Goal: Task Accomplishment & Management: Use online tool/utility

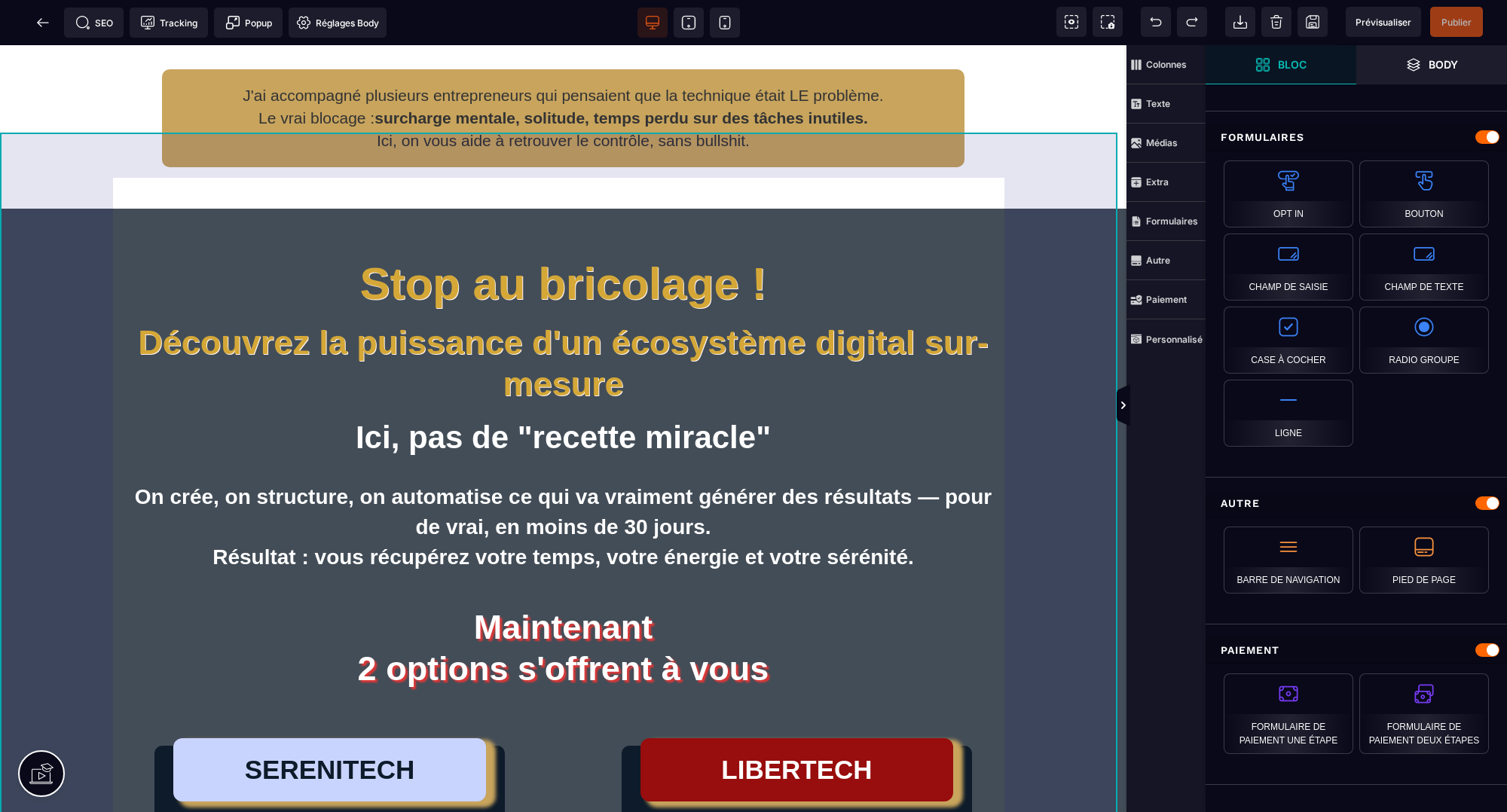
scroll to position [2638, 0]
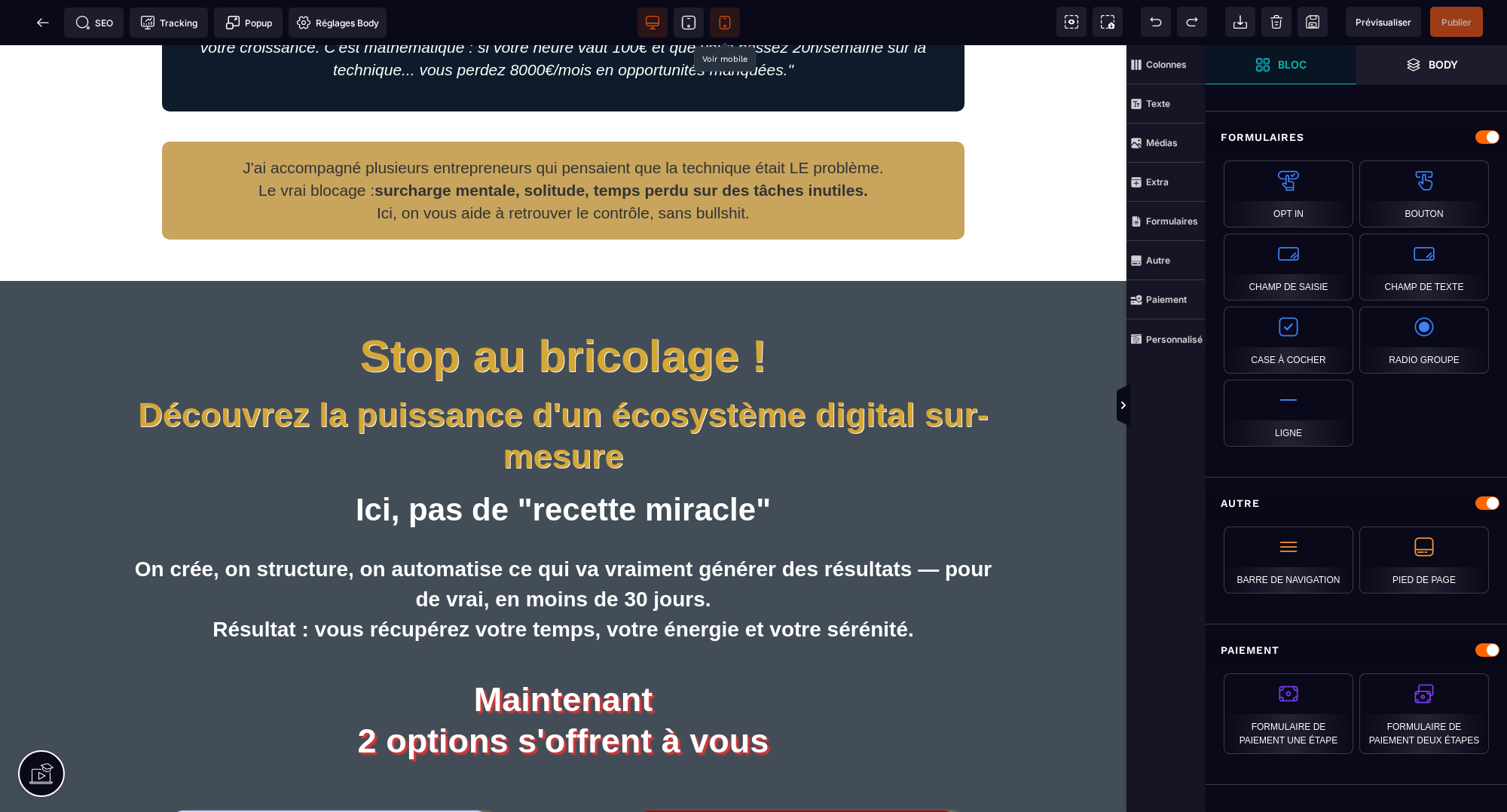
click at [717, 25] on icon at bounding box center [725, 22] width 15 height 15
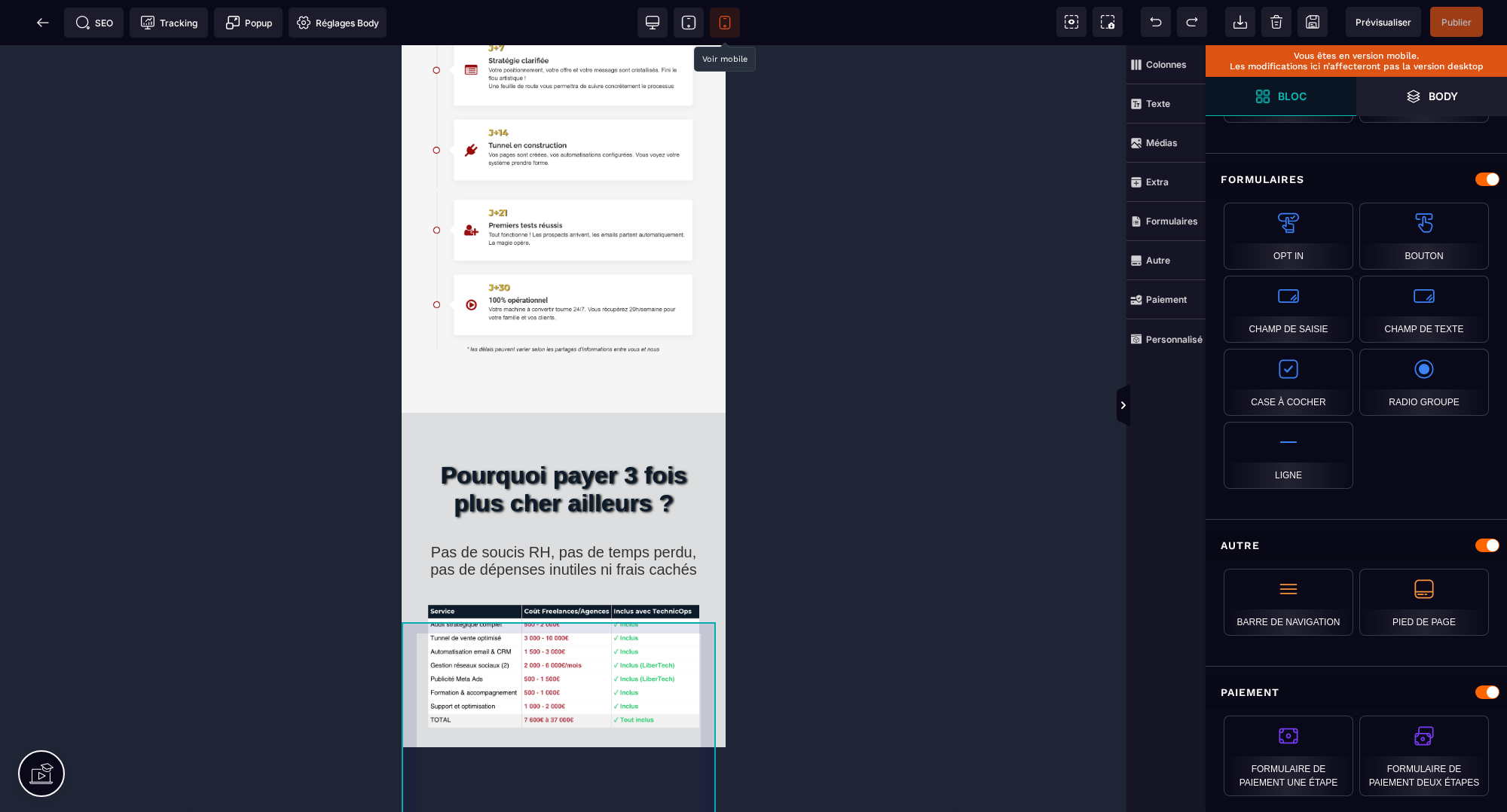
scroll to position [8415, 0]
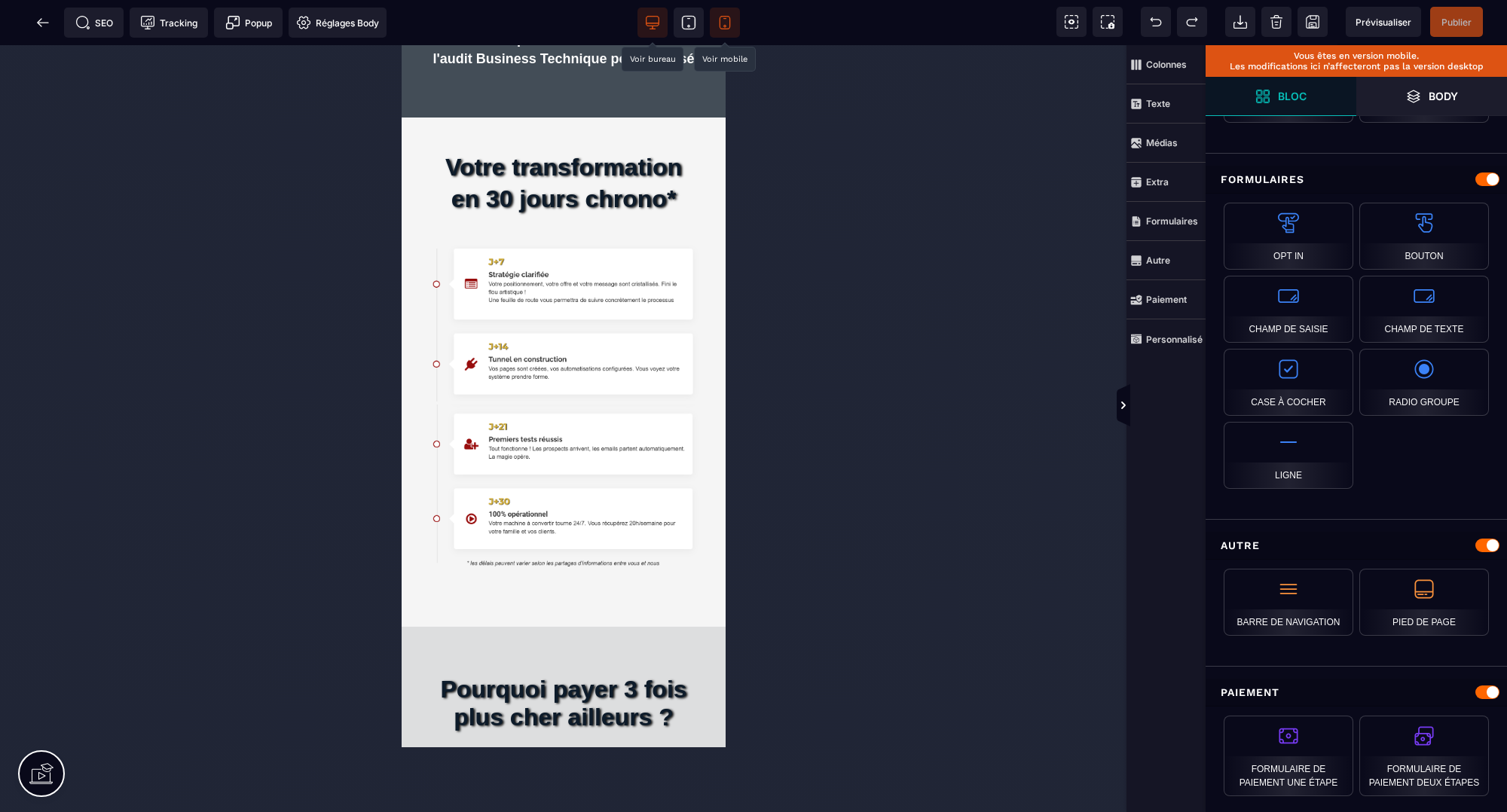
click at [656, 20] on icon at bounding box center [653, 22] width 15 height 15
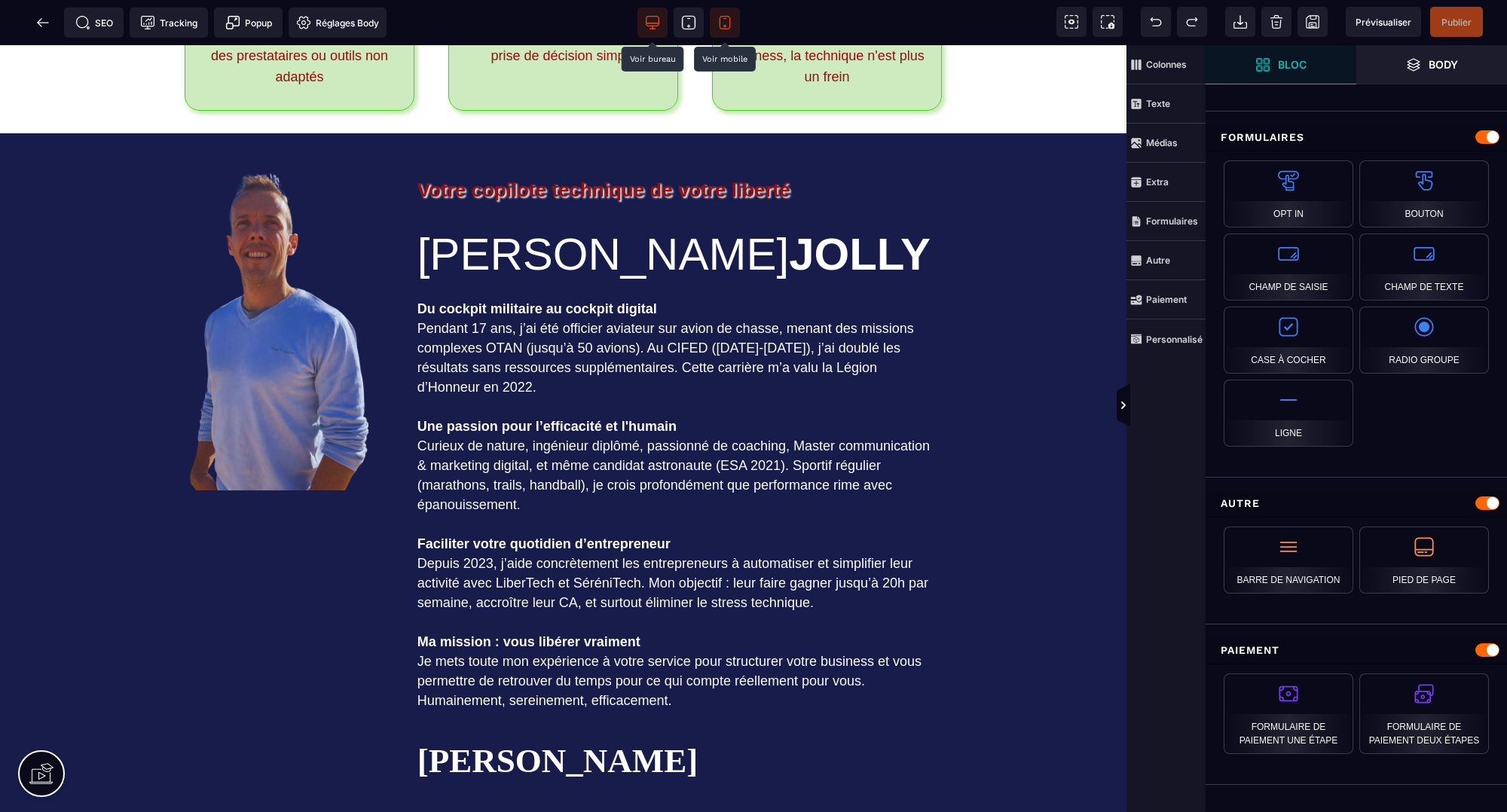
scroll to position [8422, 0]
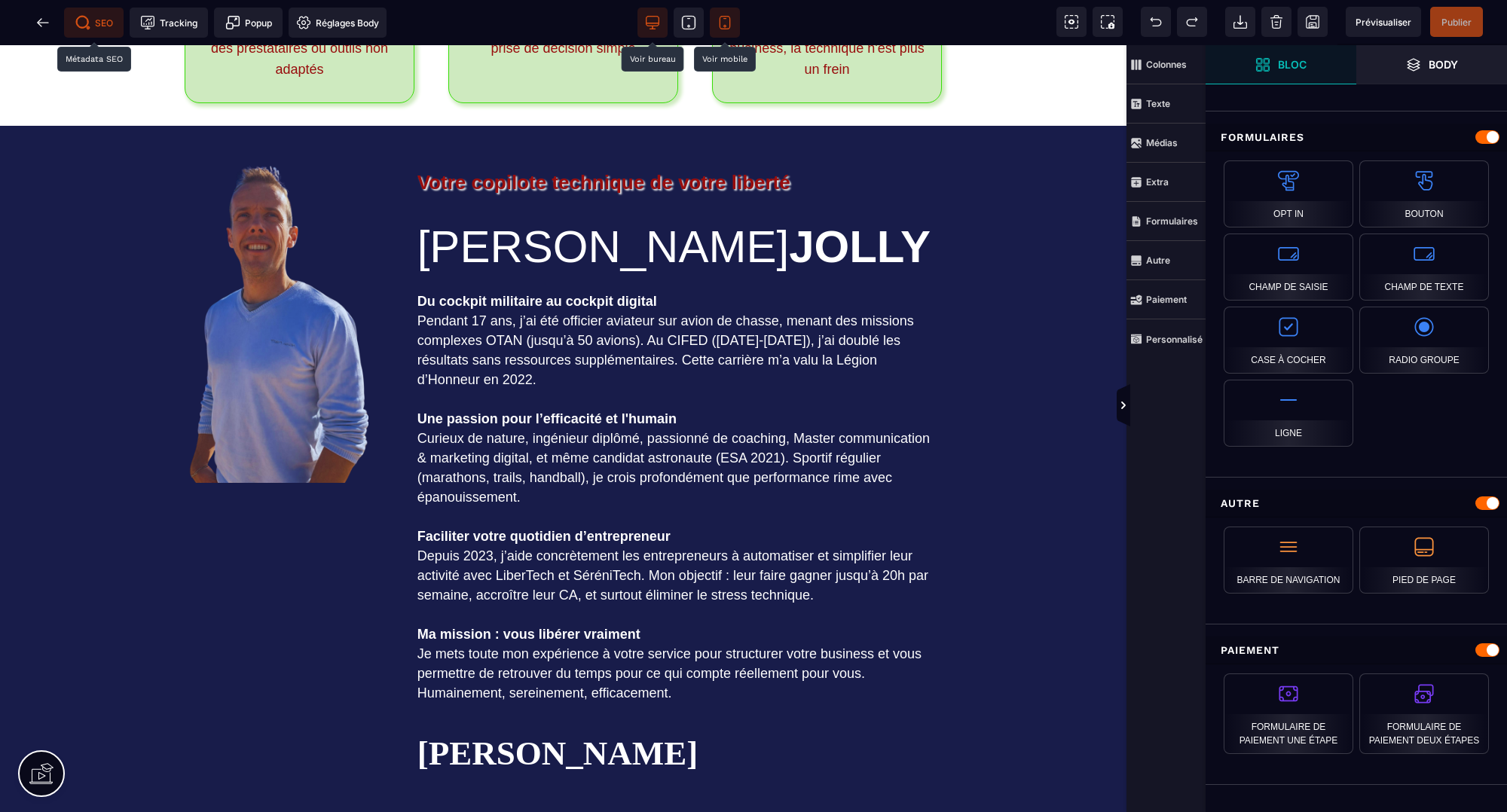
click at [109, 14] on span "SEO" at bounding box center [94, 22] width 60 height 30
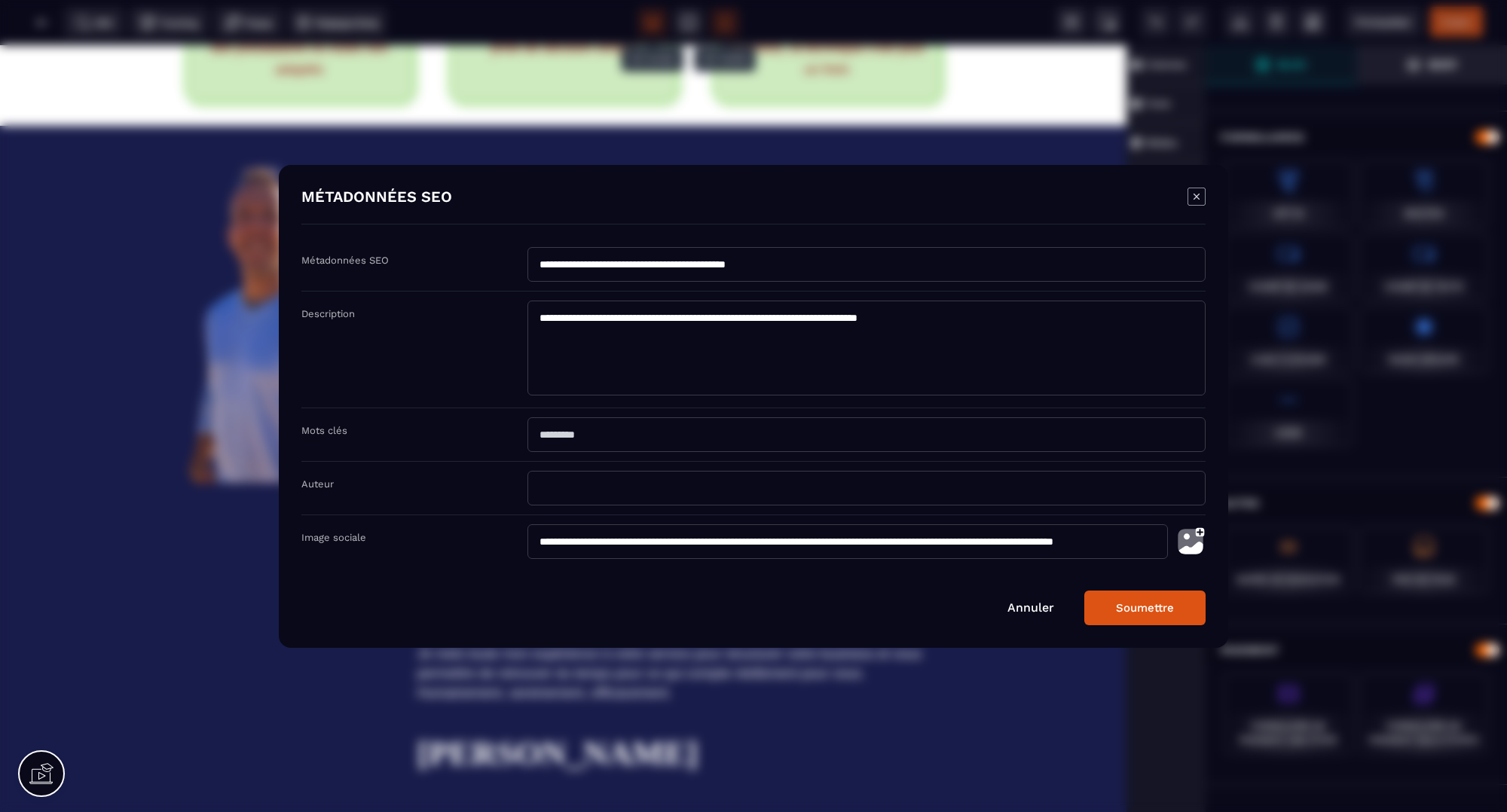
click at [1189, 193] on icon "Modal window" at bounding box center [1196, 196] width 18 height 18
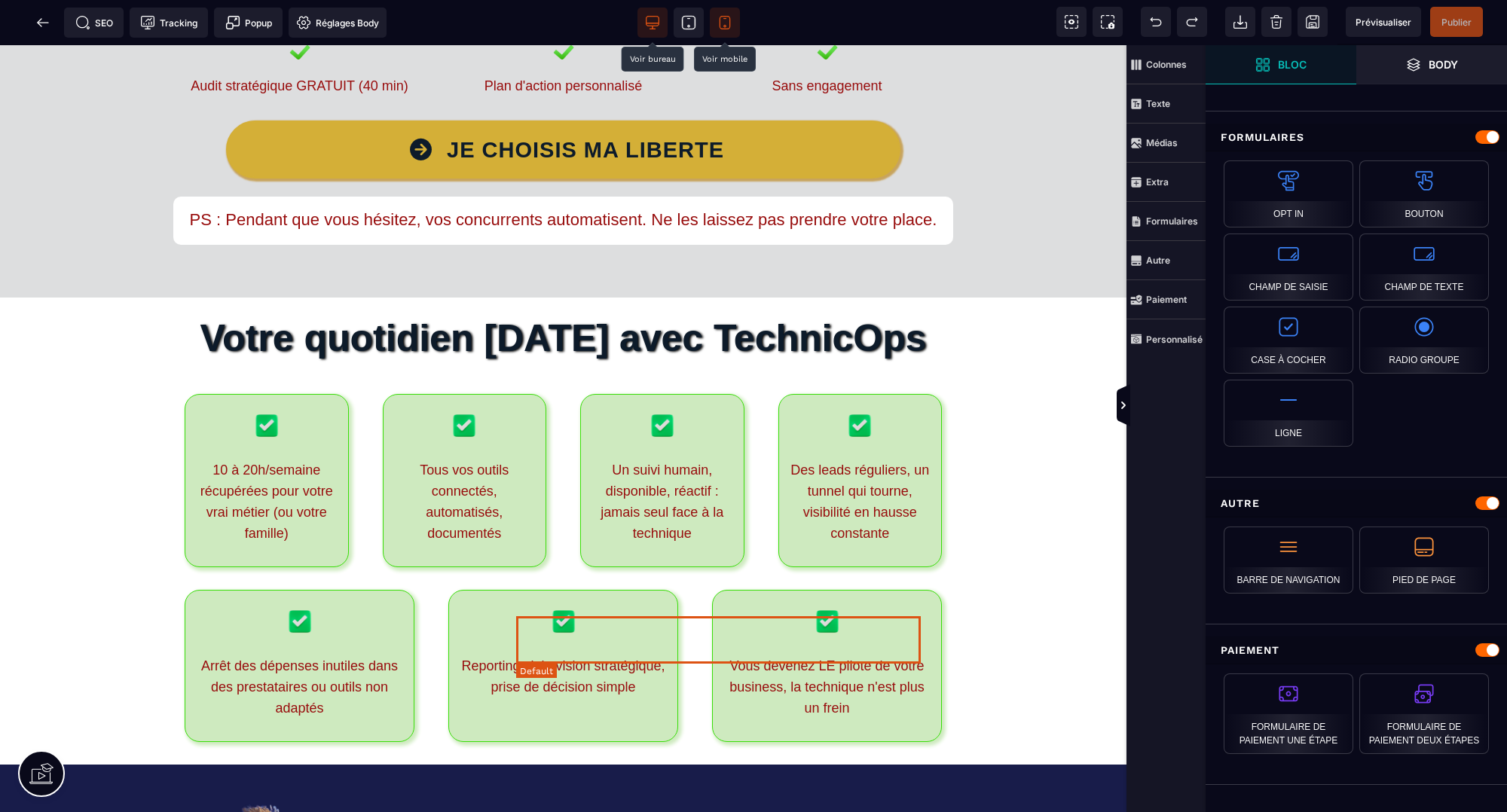
scroll to position [7668, 0]
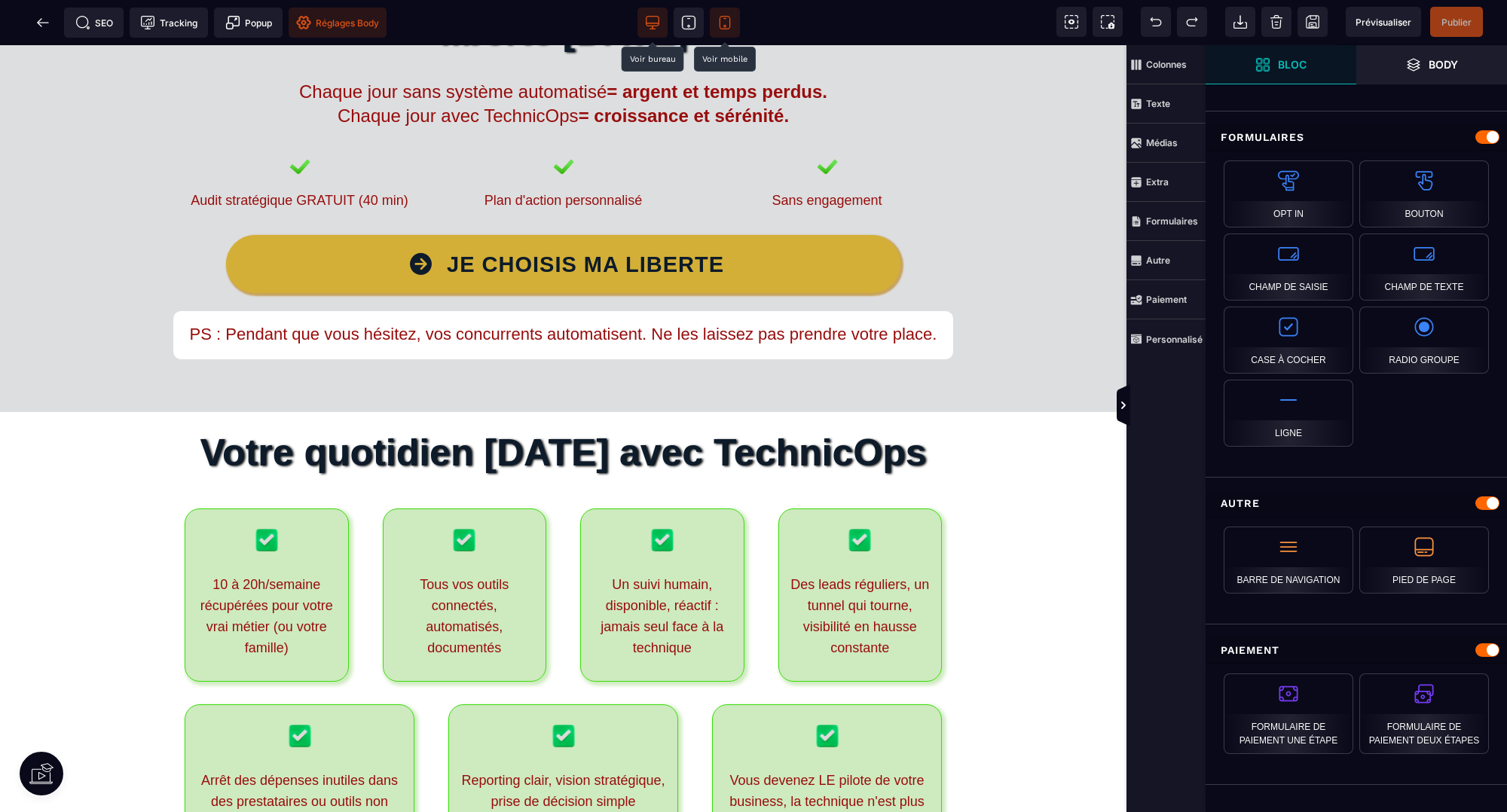
click at [364, 25] on span "Réglages Body" at bounding box center [337, 22] width 83 height 15
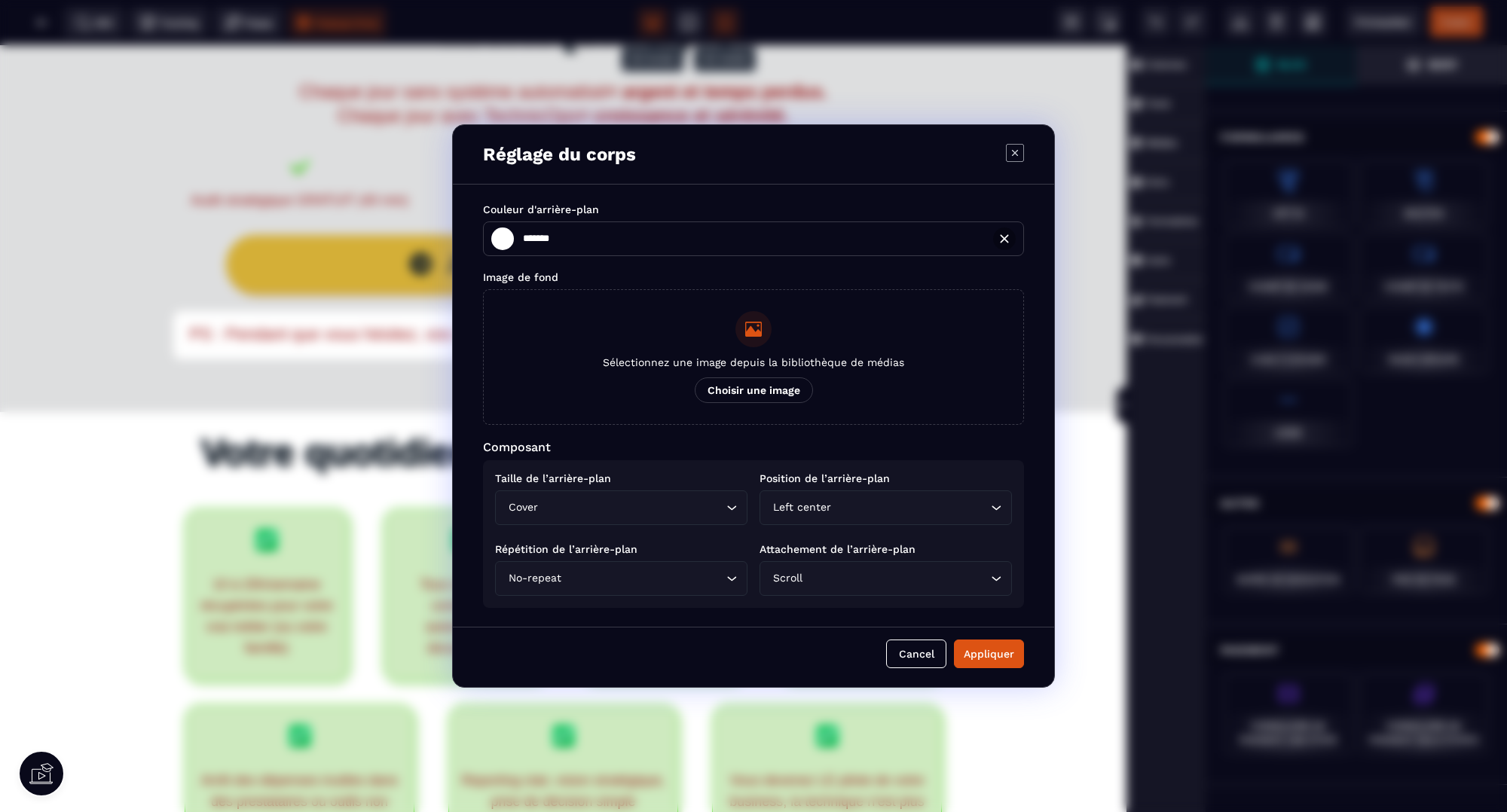
click at [1012, 153] on icon "Modal window" at bounding box center [1015, 153] width 18 height 18
type input "*******"
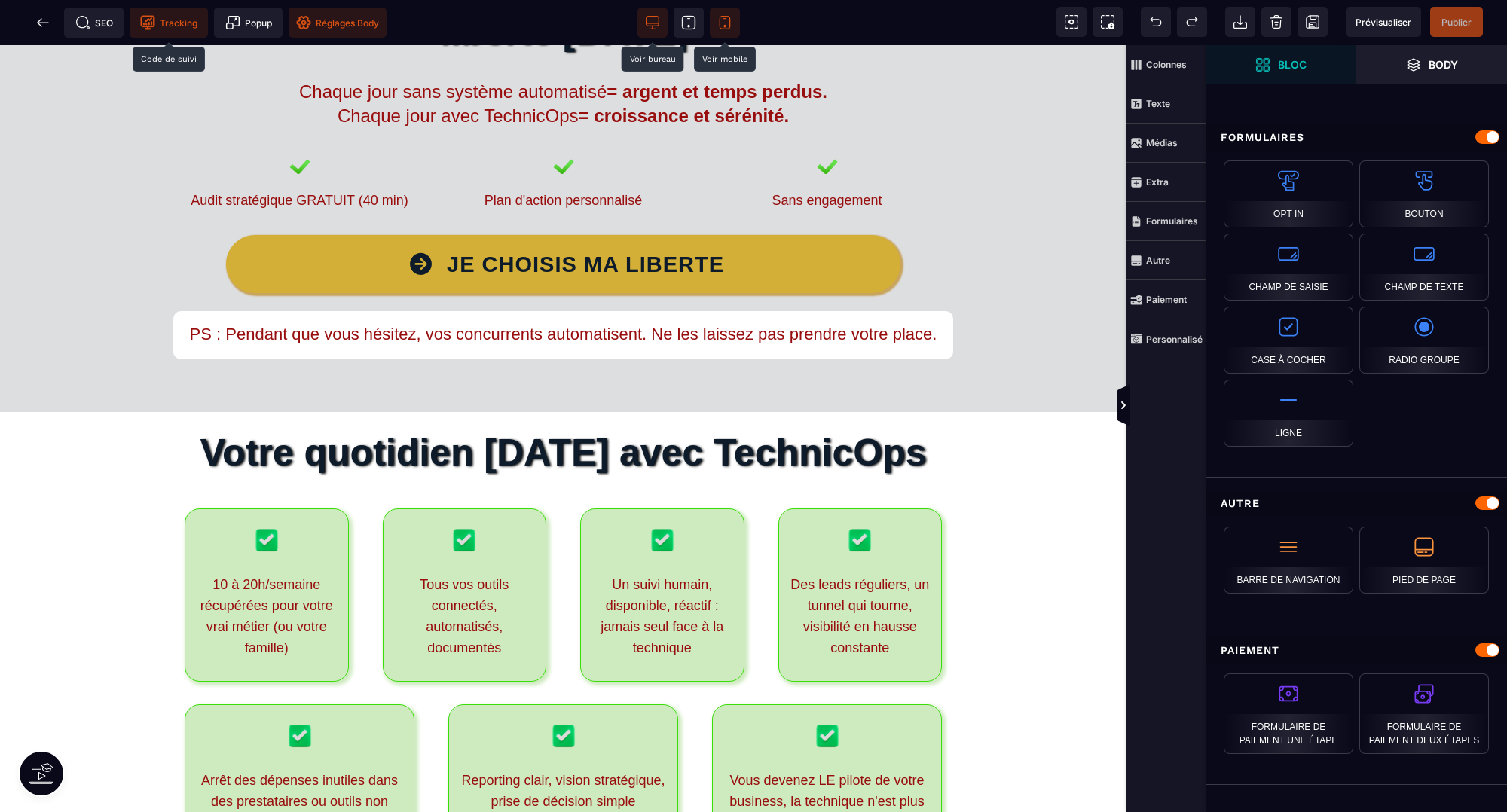
click at [181, 15] on span "Tracking" at bounding box center [169, 22] width 58 height 15
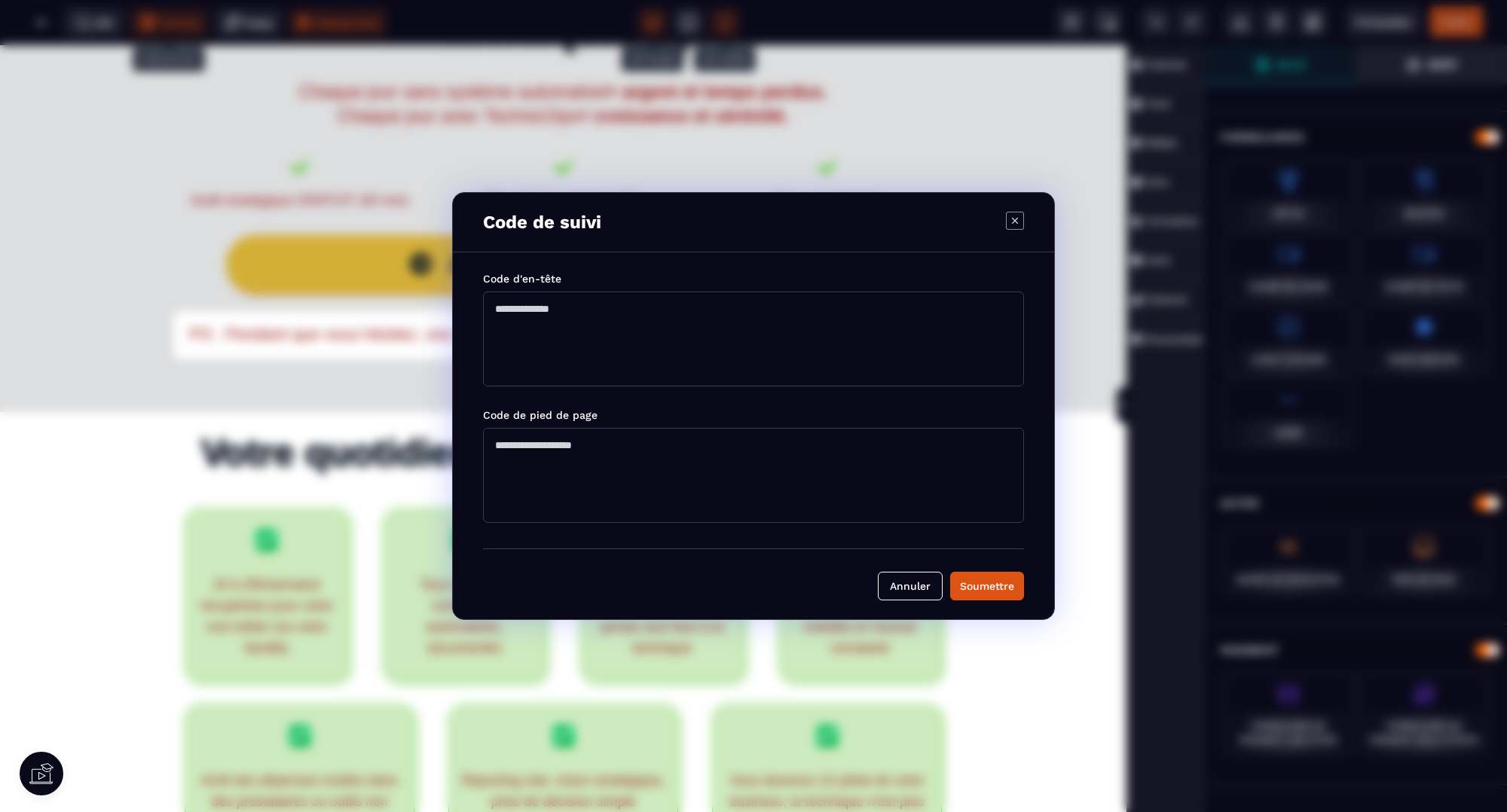
click at [1007, 217] on icon "Modal window" at bounding box center [1015, 220] width 18 height 18
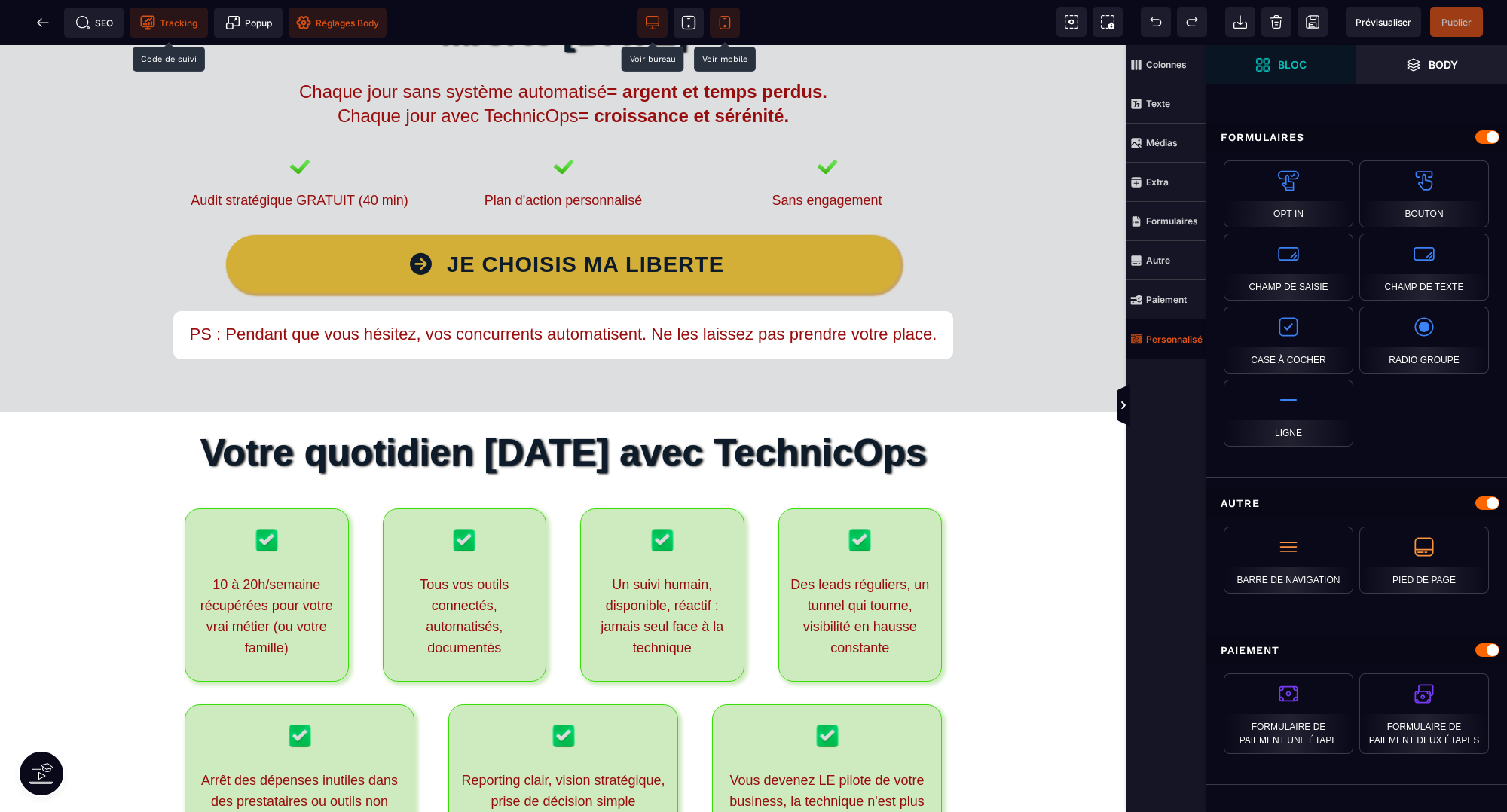
click at [1159, 330] on span "Personnalisé" at bounding box center [1166, 339] width 79 height 39
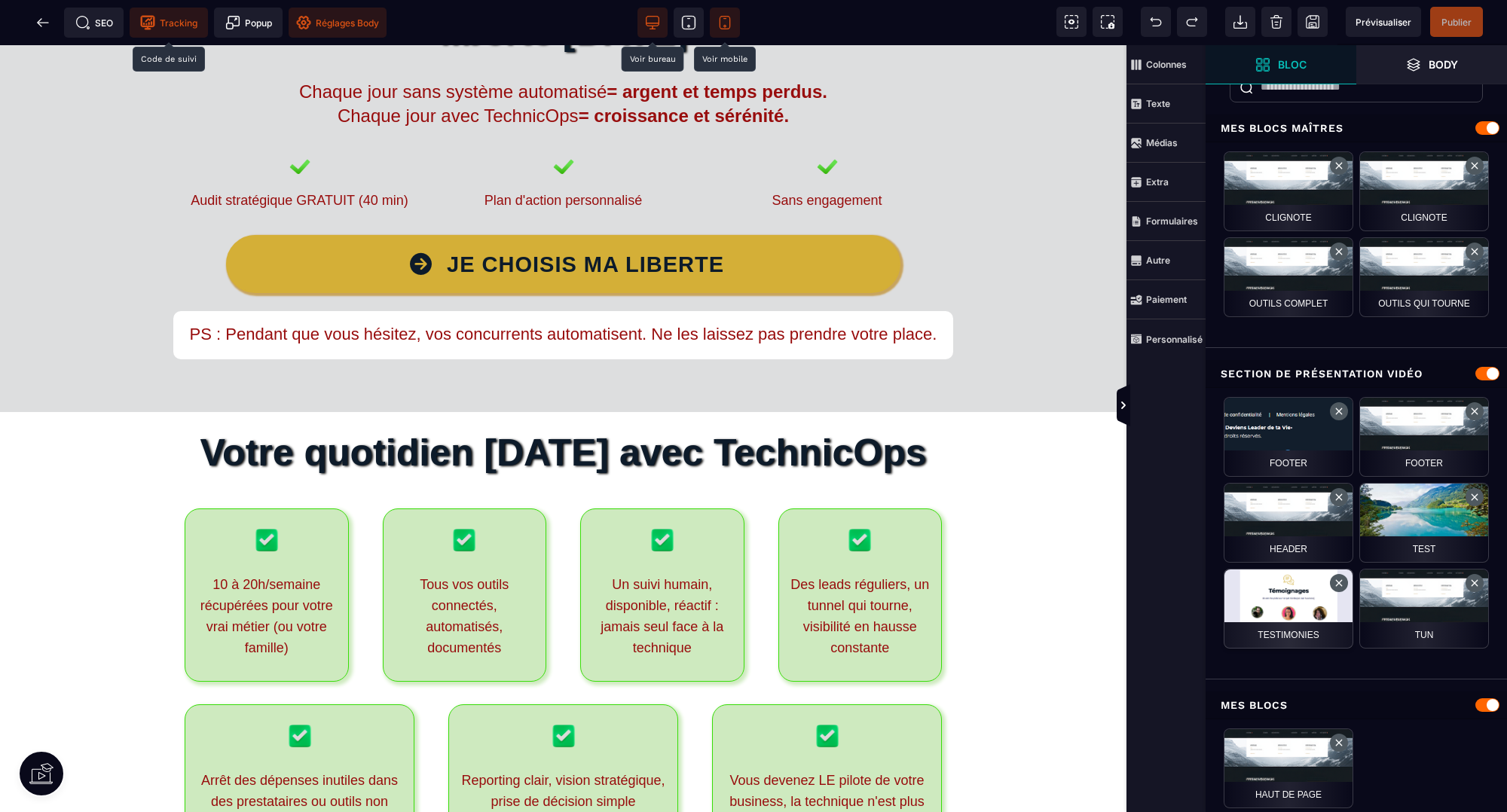
scroll to position [0, 0]
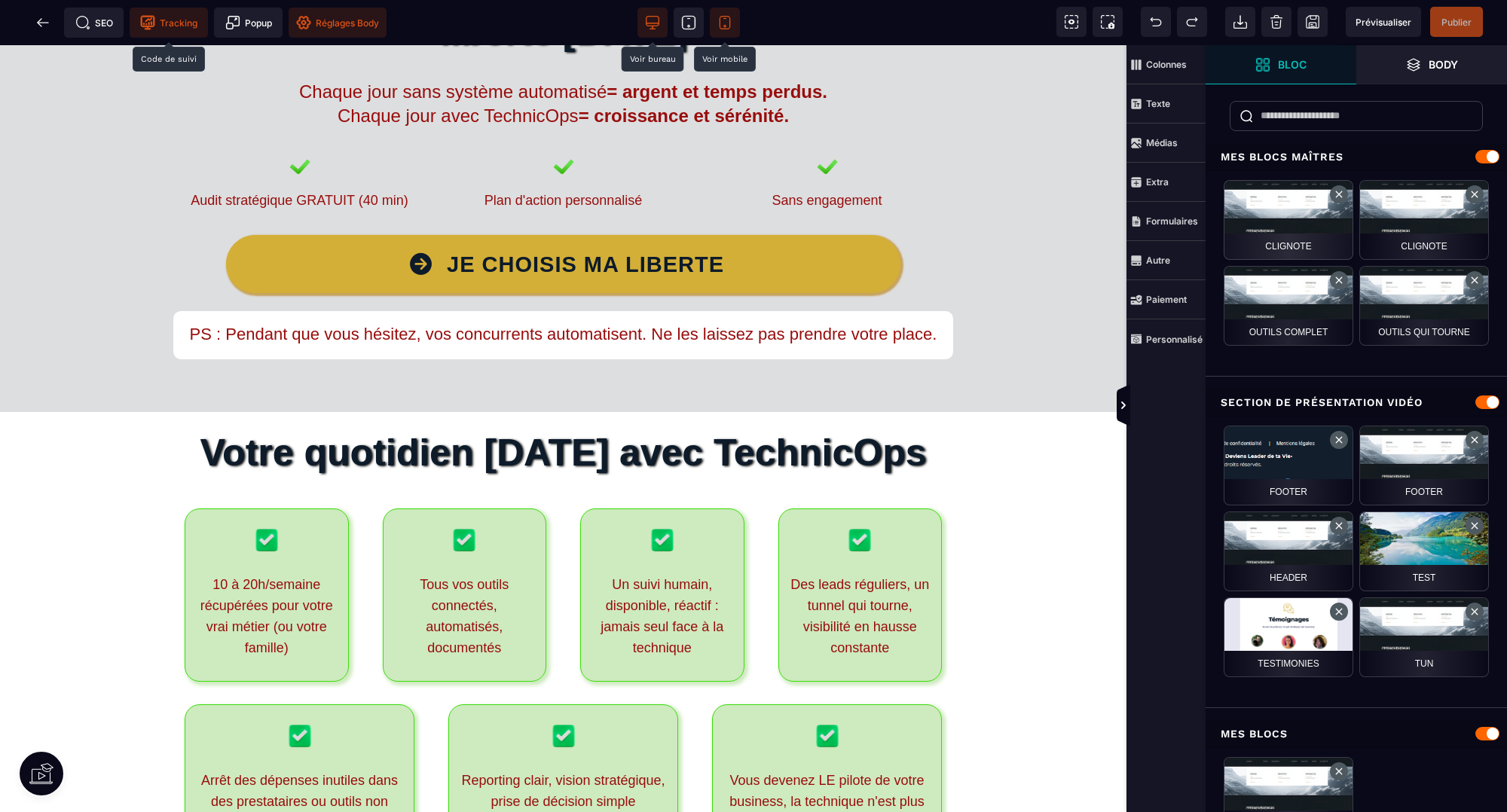
click at [1260, 222] on div "clignote" at bounding box center [1288, 220] width 129 height 80
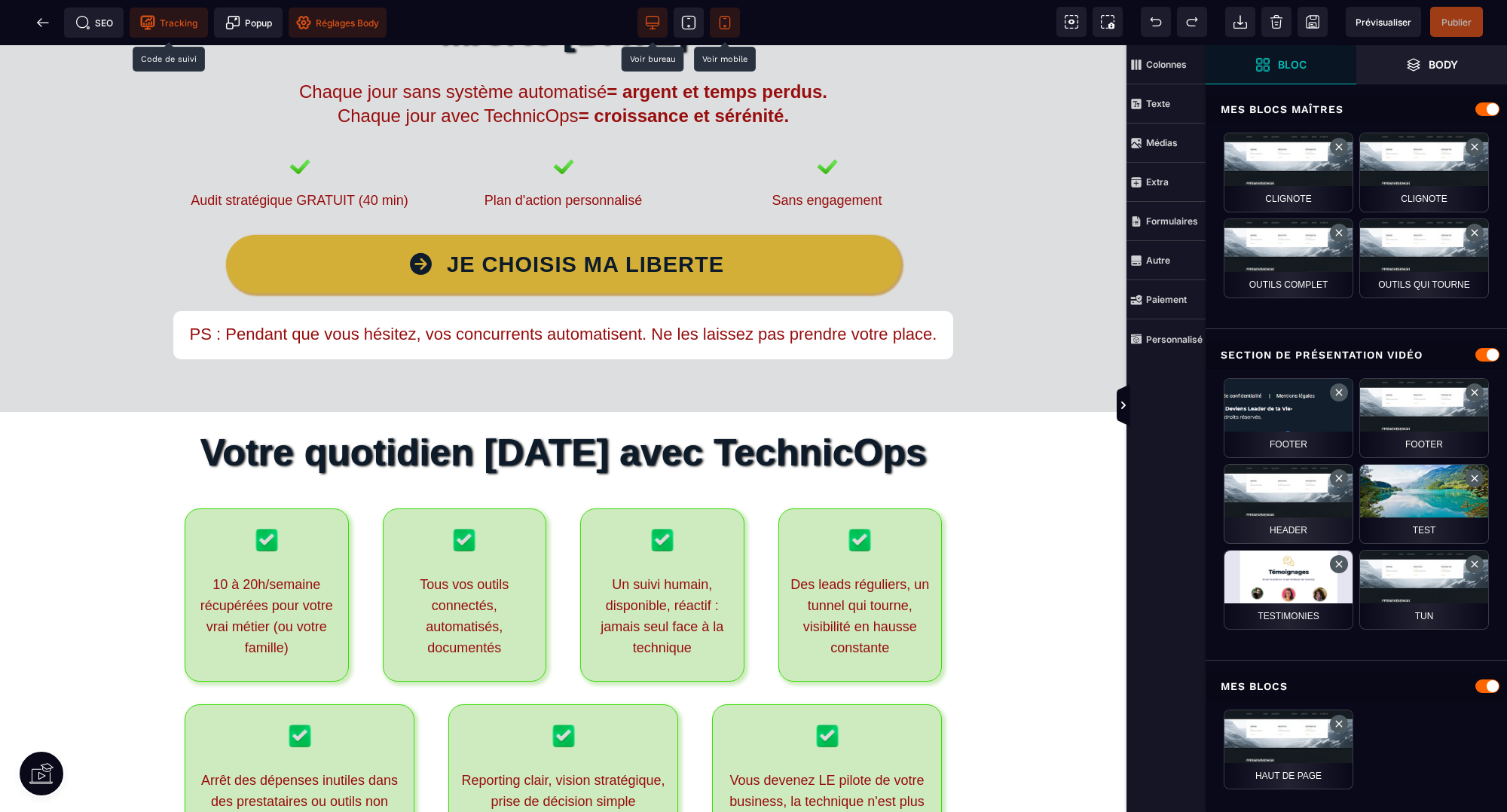
scroll to position [87, 0]
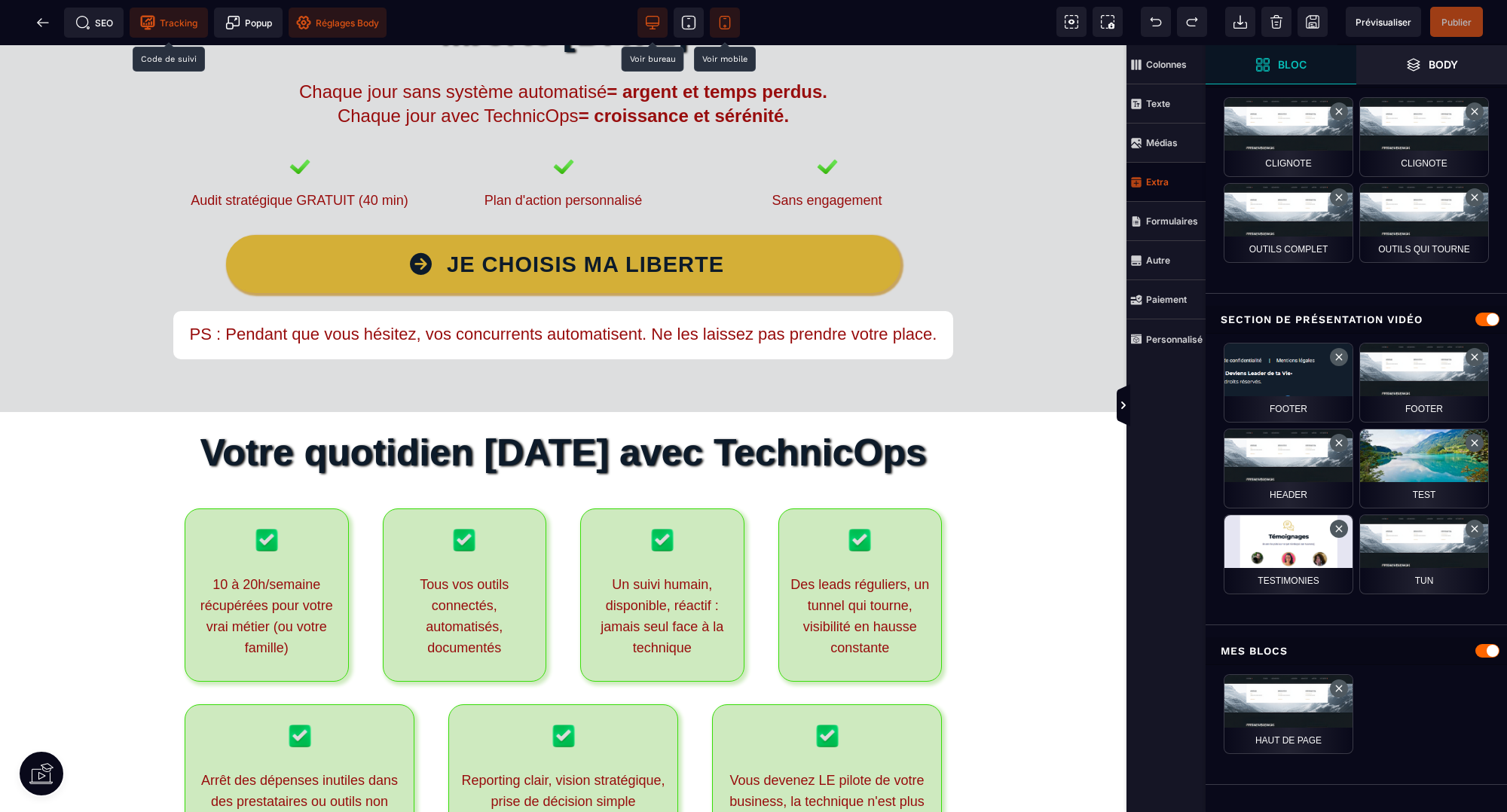
click at [1178, 196] on span "Extra" at bounding box center [1166, 182] width 79 height 39
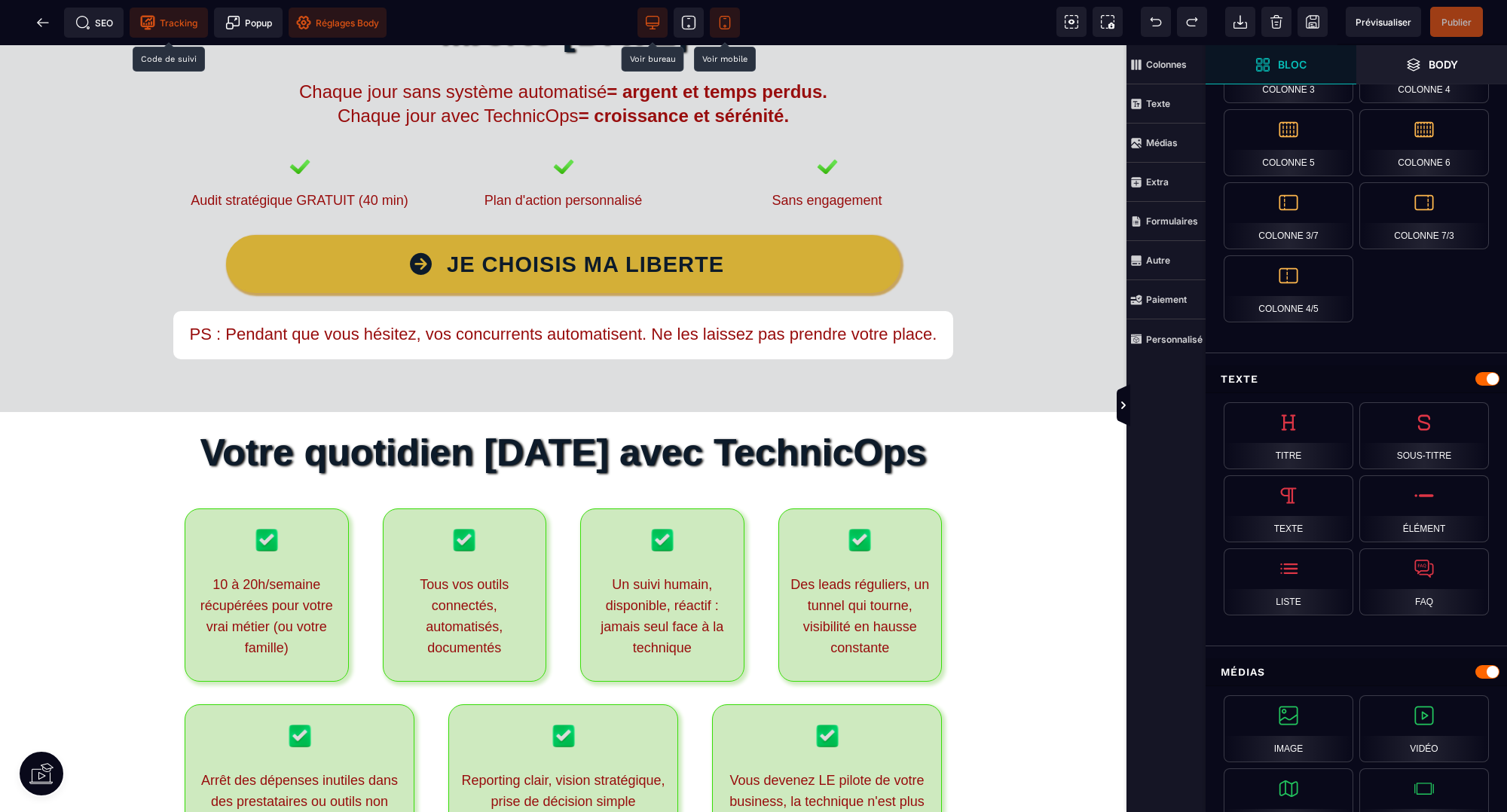
scroll to position [0, 0]
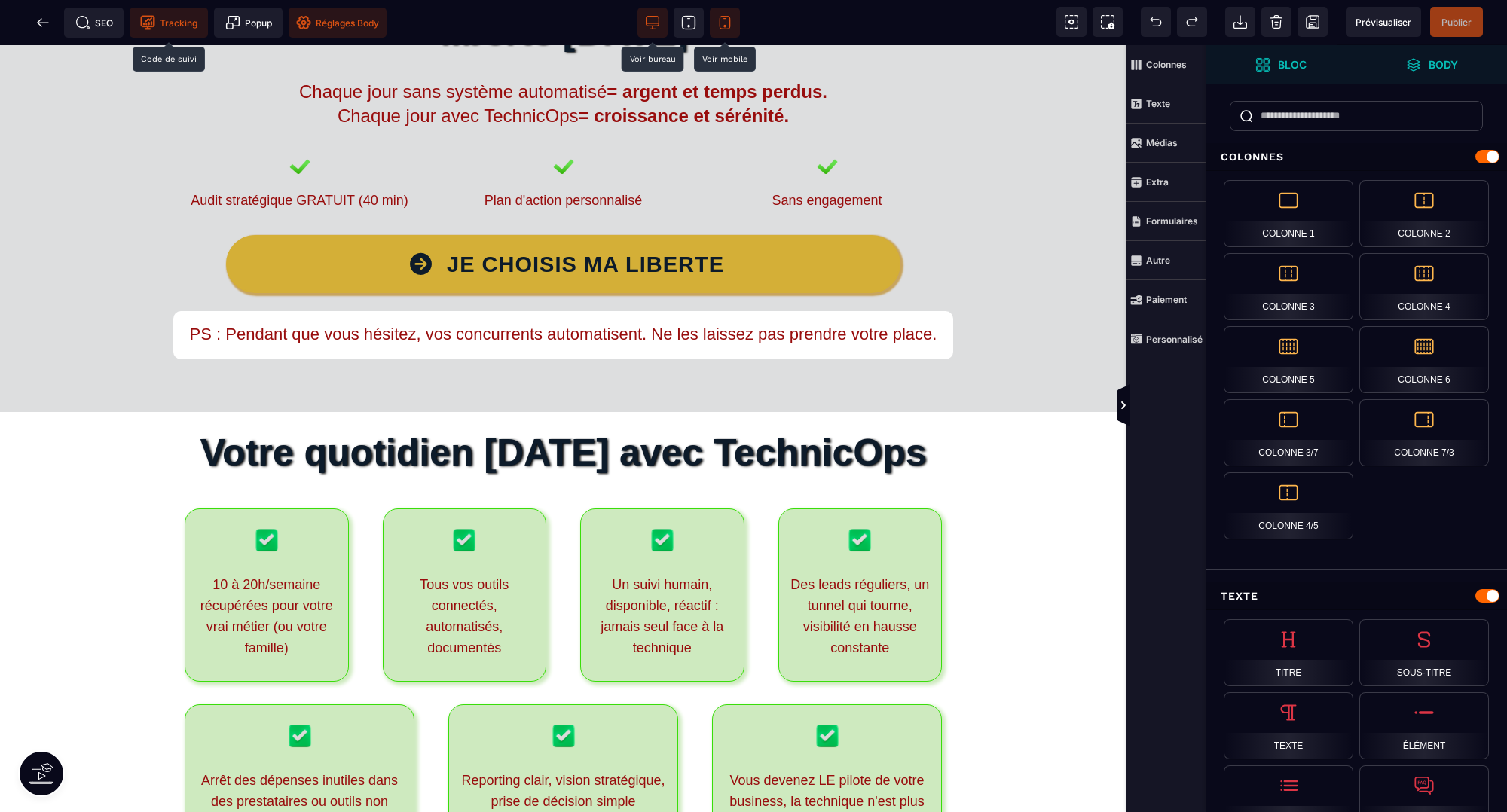
click at [1437, 59] on strong "Body" at bounding box center [1444, 64] width 30 height 11
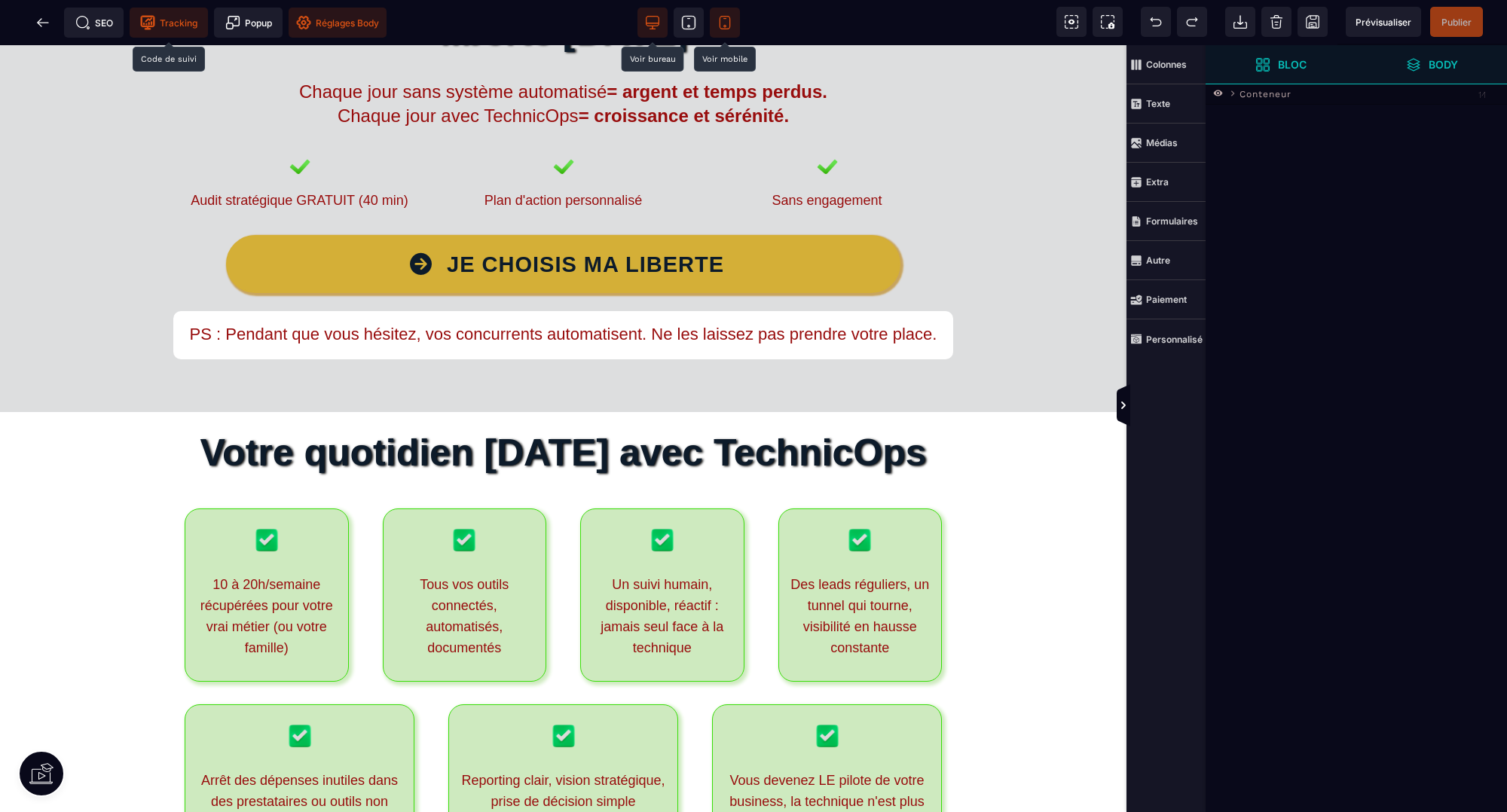
click at [1280, 70] on span "Bloc" at bounding box center [1281, 65] width 51 height 15
